Goal: Task Accomplishment & Management: Manage account settings

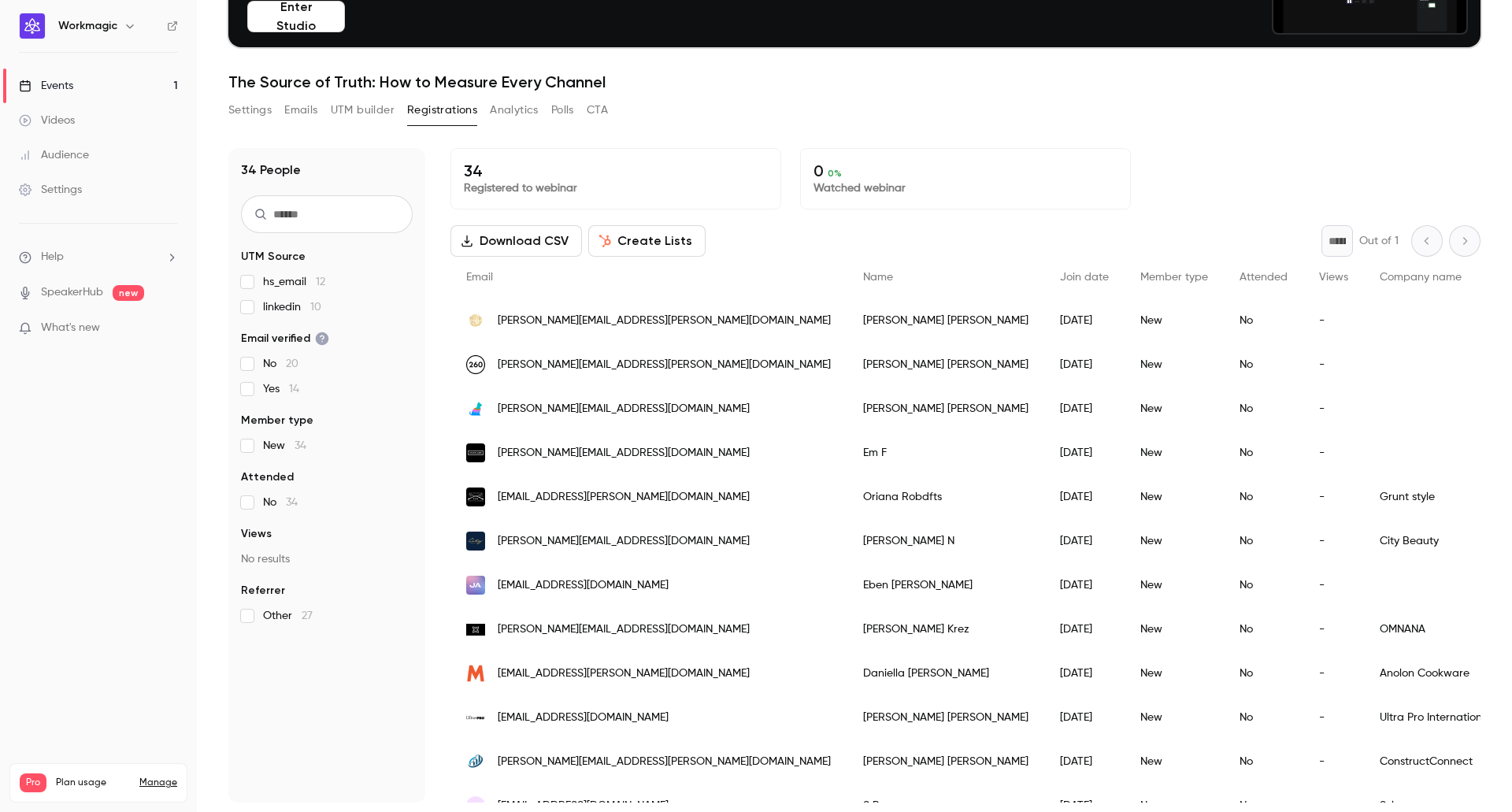
click at [163, 411] on nav "Workmagic Events 1 Videos Audience Settings Help SpeakerHub new What's new Pro …" at bounding box center [98, 406] width 197 height 812
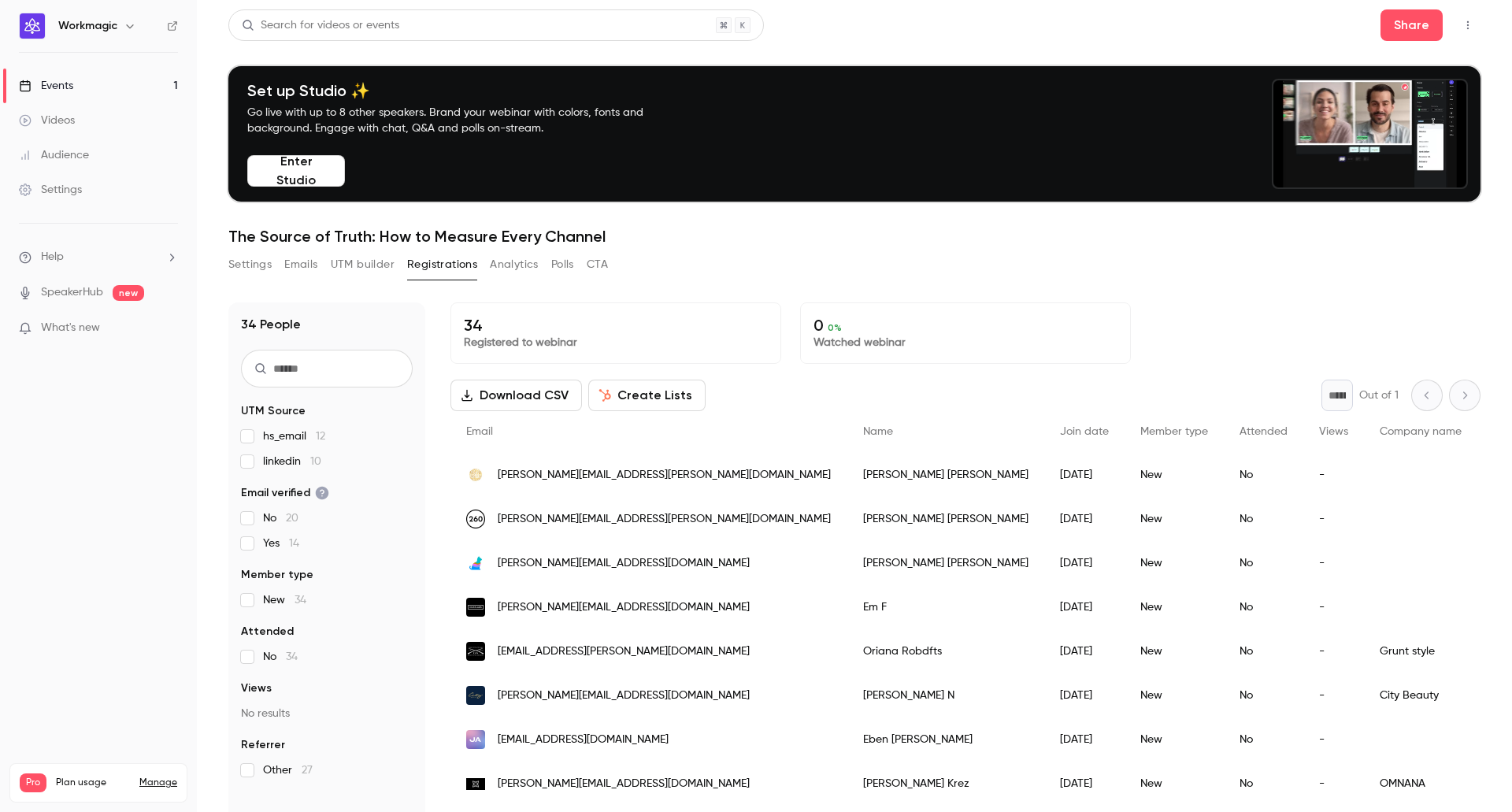
click at [267, 272] on button "Settings" at bounding box center [250, 265] width 44 height 25
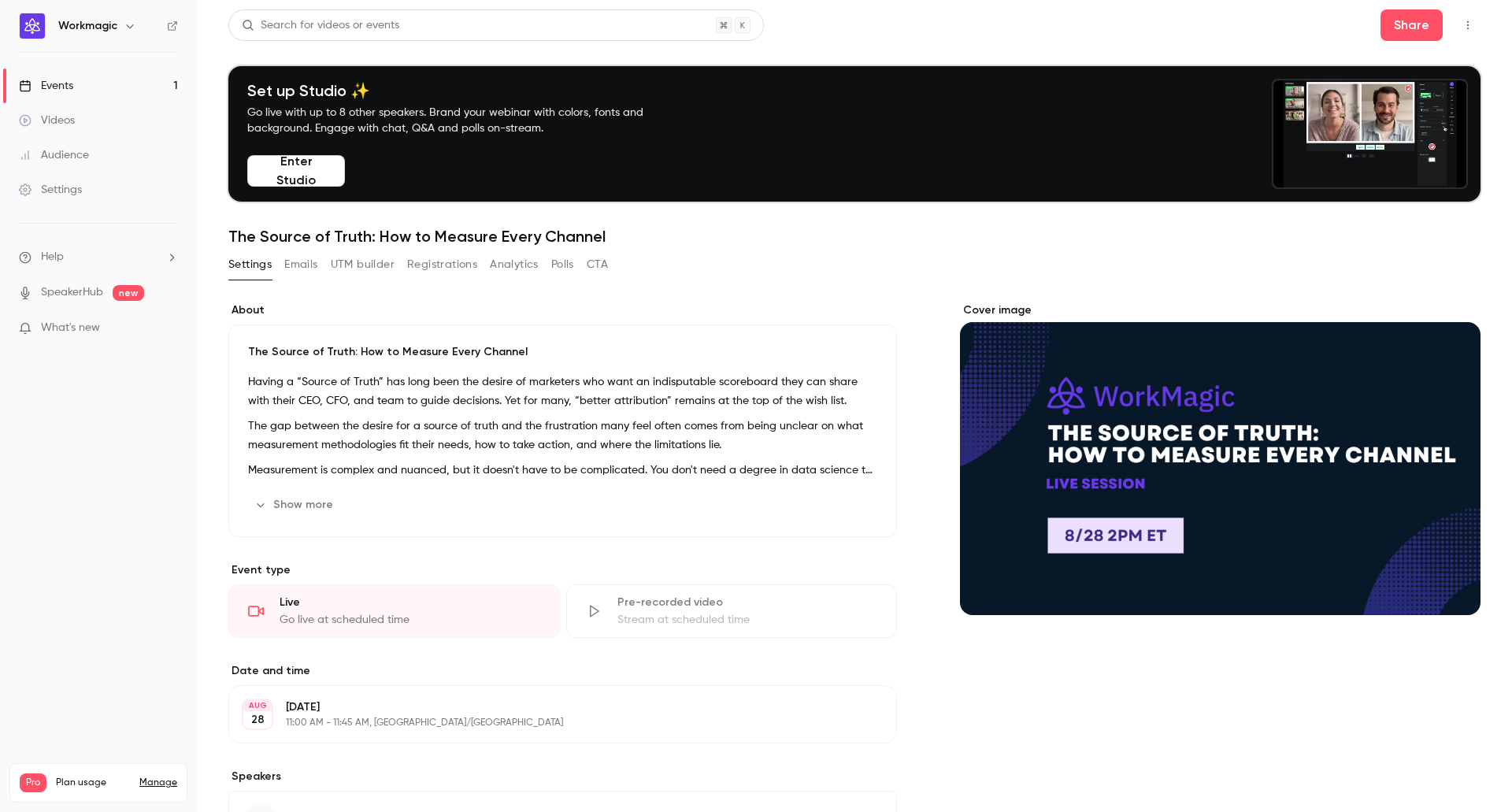
click at [447, 267] on button "Registrations" at bounding box center [442, 265] width 70 height 25
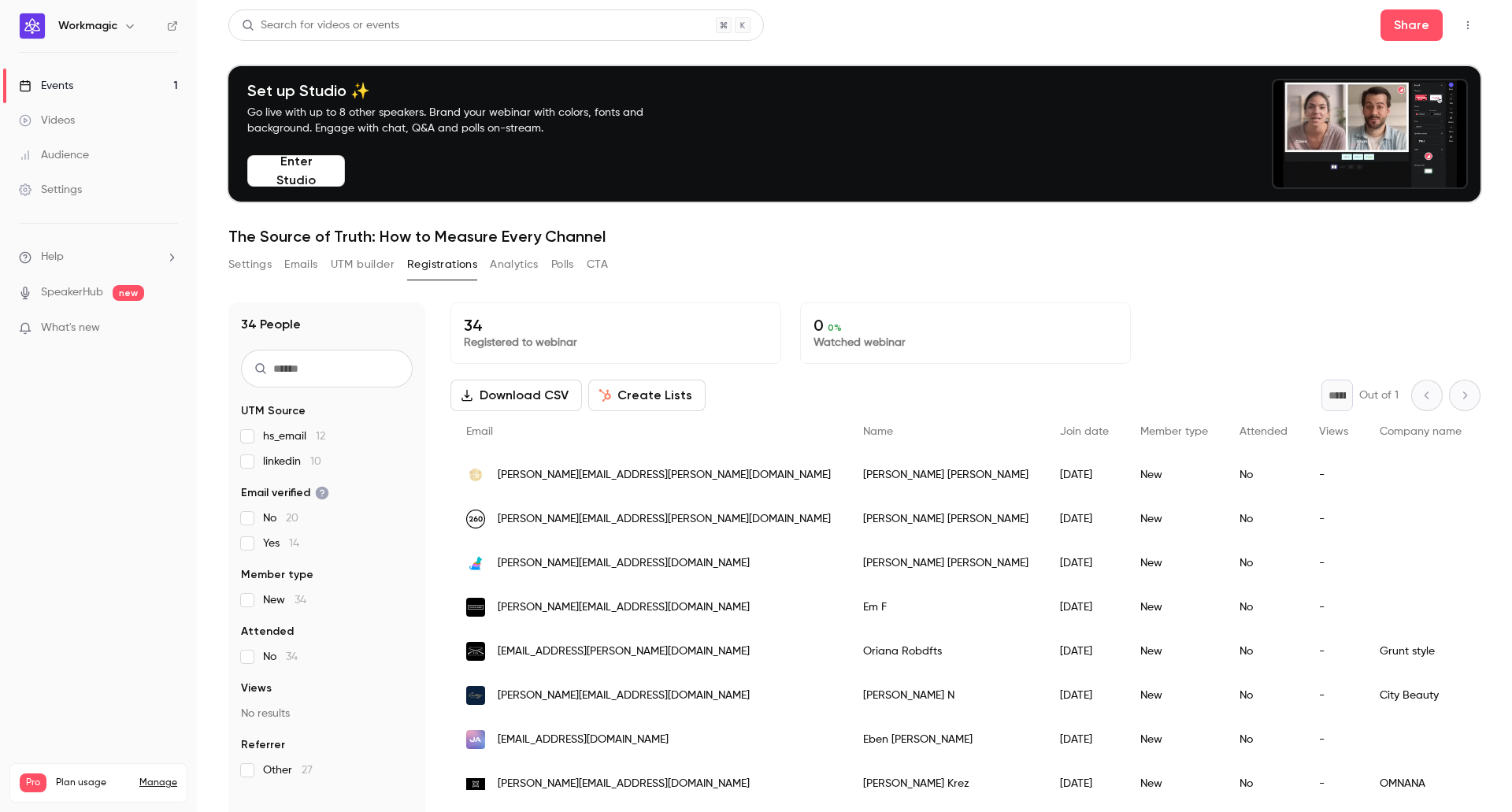
click at [702, 331] on p "34" at bounding box center [616, 325] width 304 height 18
click at [915, 238] on h1 "The Source of Truth: How to Measure Every Channel" at bounding box center [855, 236] width 1252 height 18
